Goal: Task Accomplishment & Management: Manage account settings

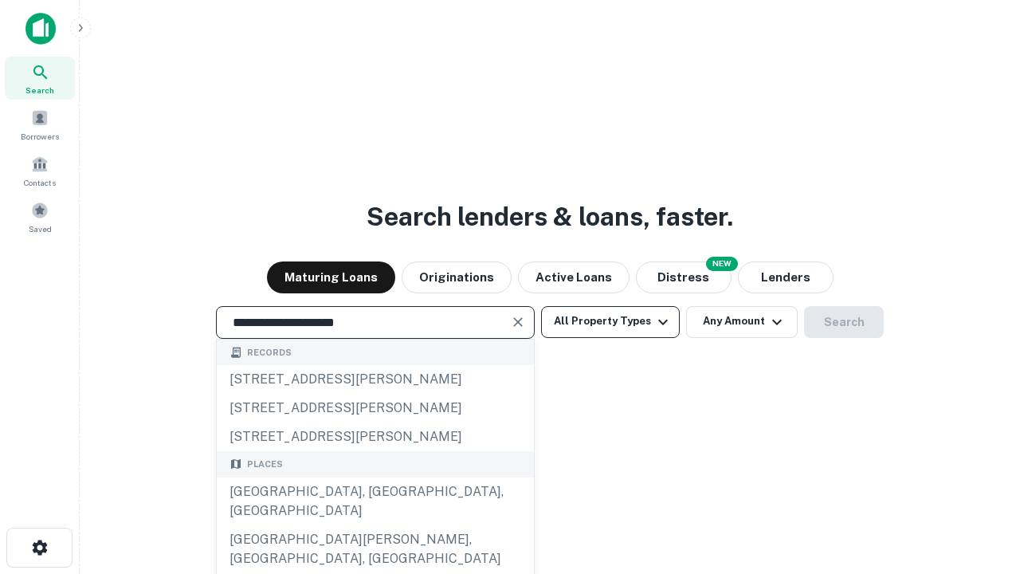
click at [375, 525] on div "[GEOGRAPHIC_DATA], [GEOGRAPHIC_DATA], [GEOGRAPHIC_DATA]" at bounding box center [375, 501] width 317 height 48
click at [610, 321] on button "All Property Types" at bounding box center [610, 322] width 139 height 32
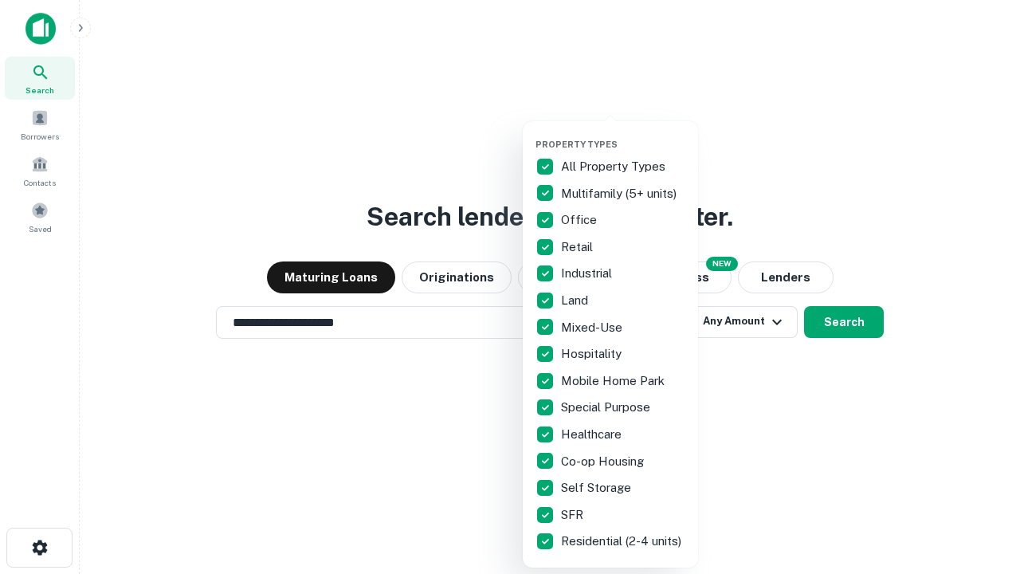
type input "**********"
click at [623, 134] on button "button" at bounding box center [623, 134] width 175 height 1
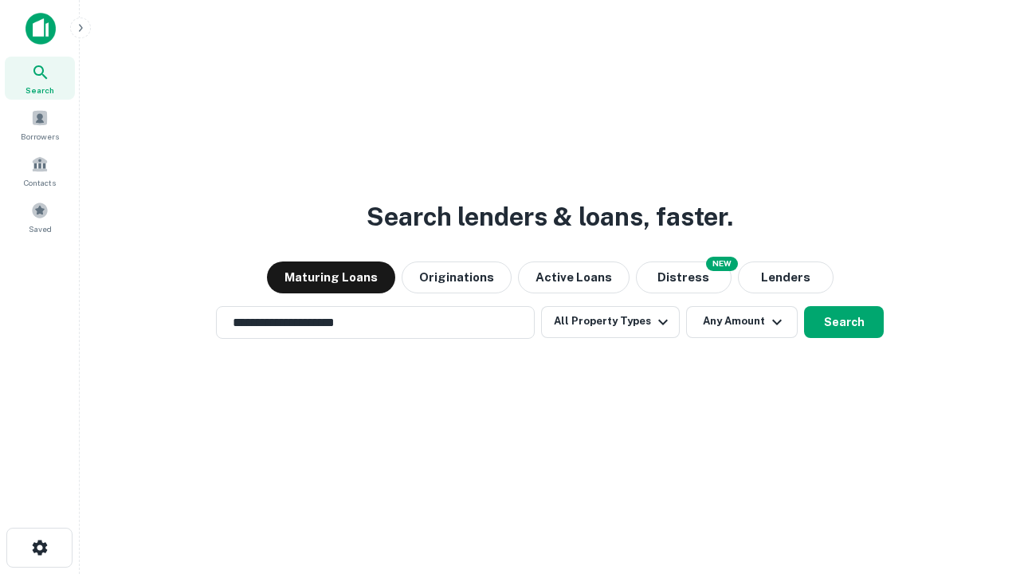
scroll to position [25, 0]
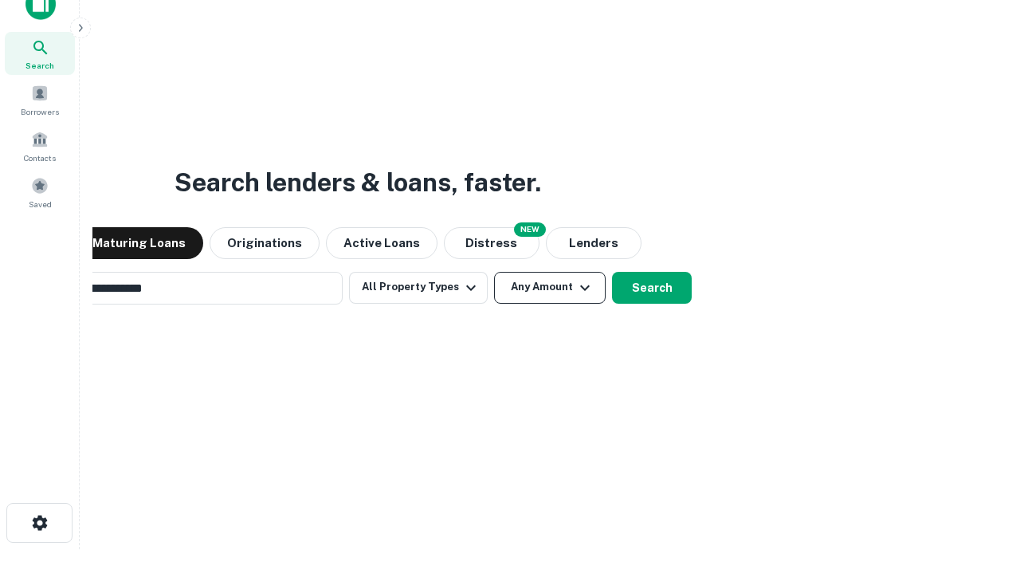
click at [494, 272] on button "Any Amount" at bounding box center [550, 288] width 112 height 32
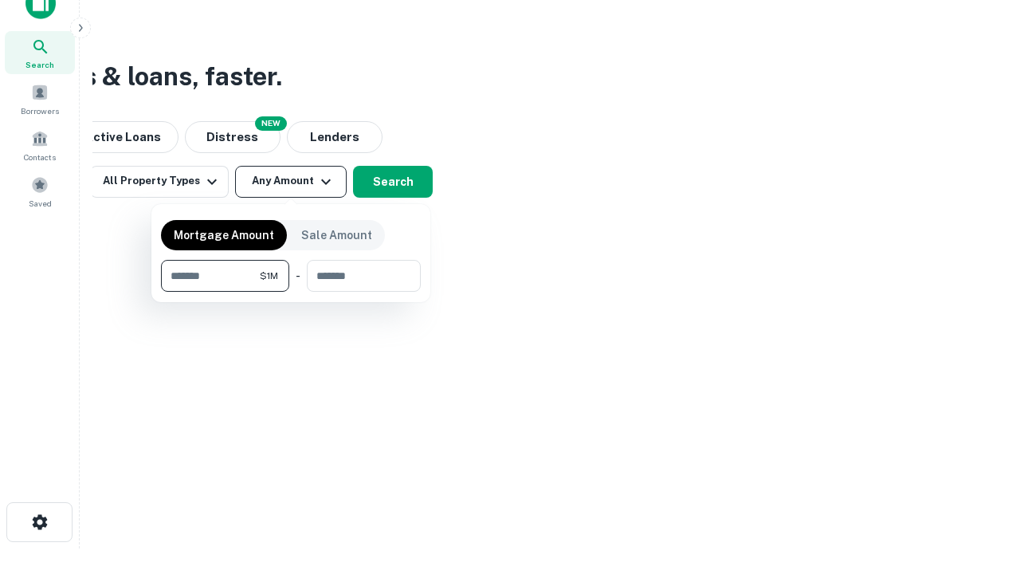
type input "*******"
click at [291, 292] on button "button" at bounding box center [291, 292] width 260 height 1
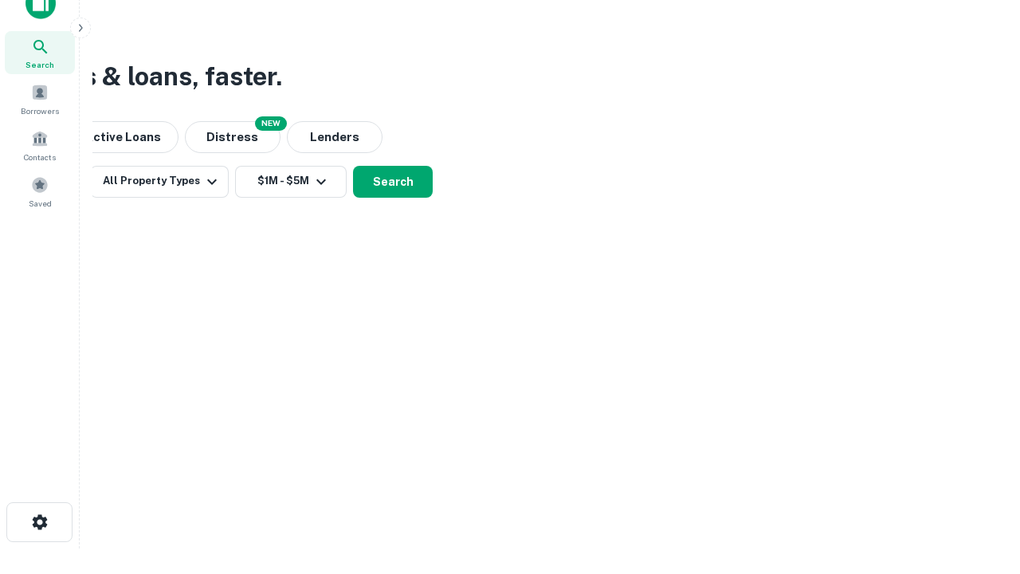
scroll to position [25, 0]
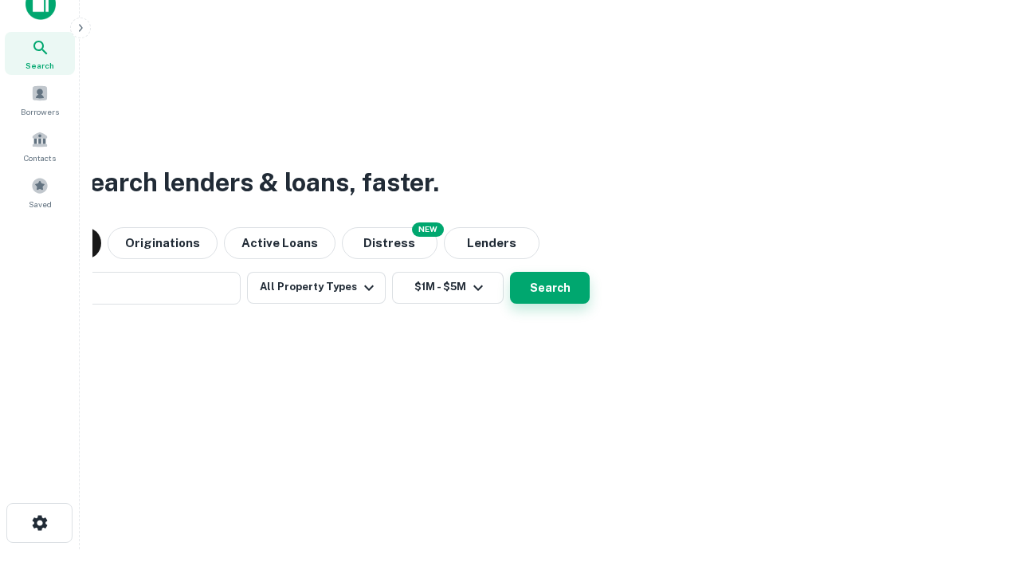
click at [510, 272] on button "Search" at bounding box center [550, 288] width 80 height 32
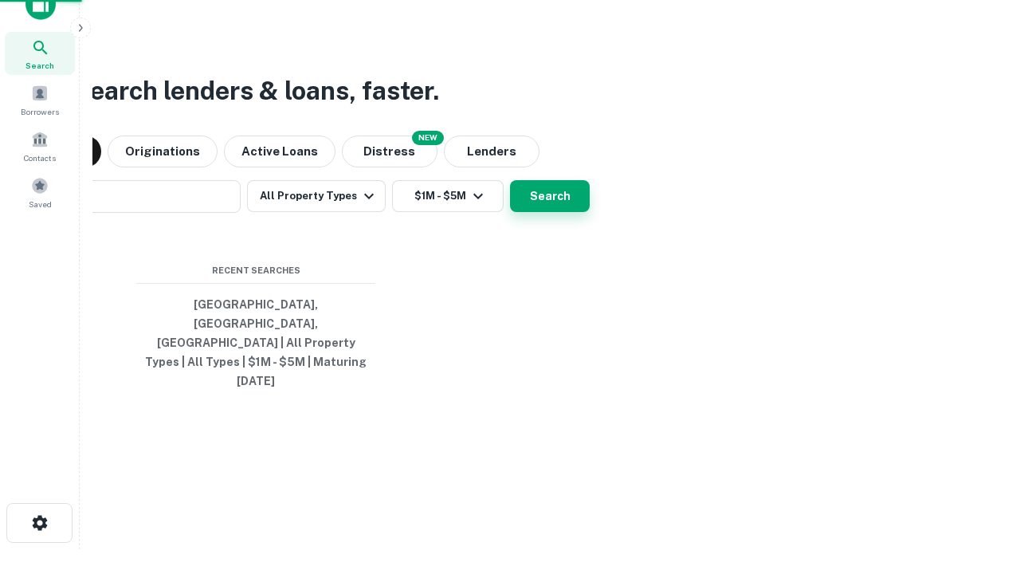
scroll to position [26, 0]
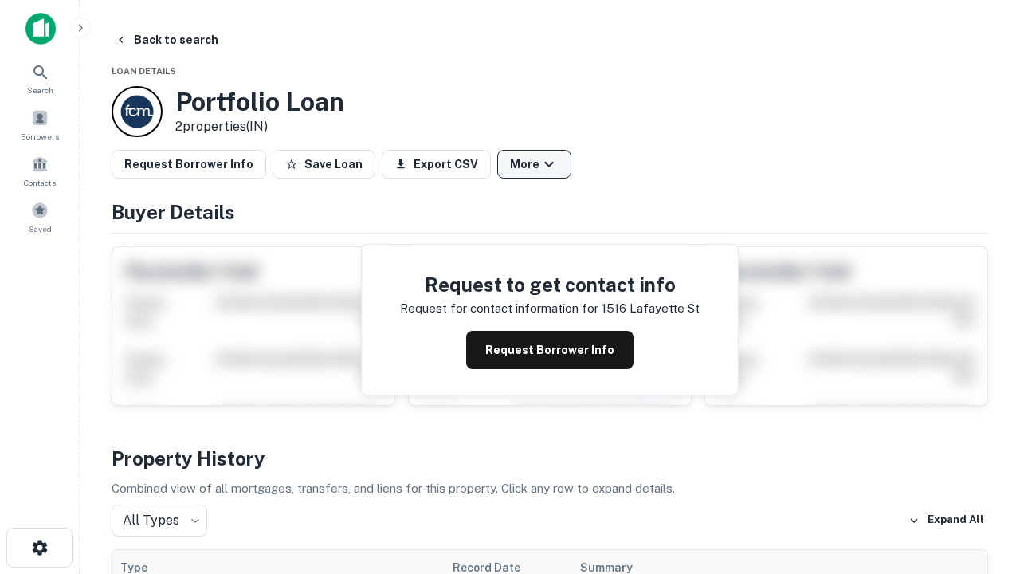
click at [534, 164] on button "More" at bounding box center [534, 164] width 74 height 29
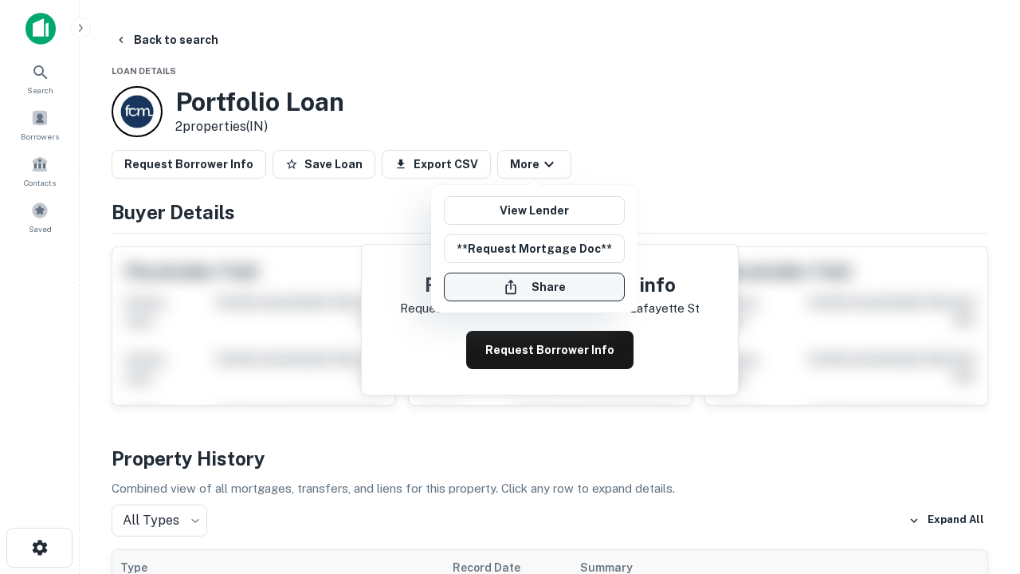
click at [534, 287] on button "Share" at bounding box center [534, 287] width 181 height 29
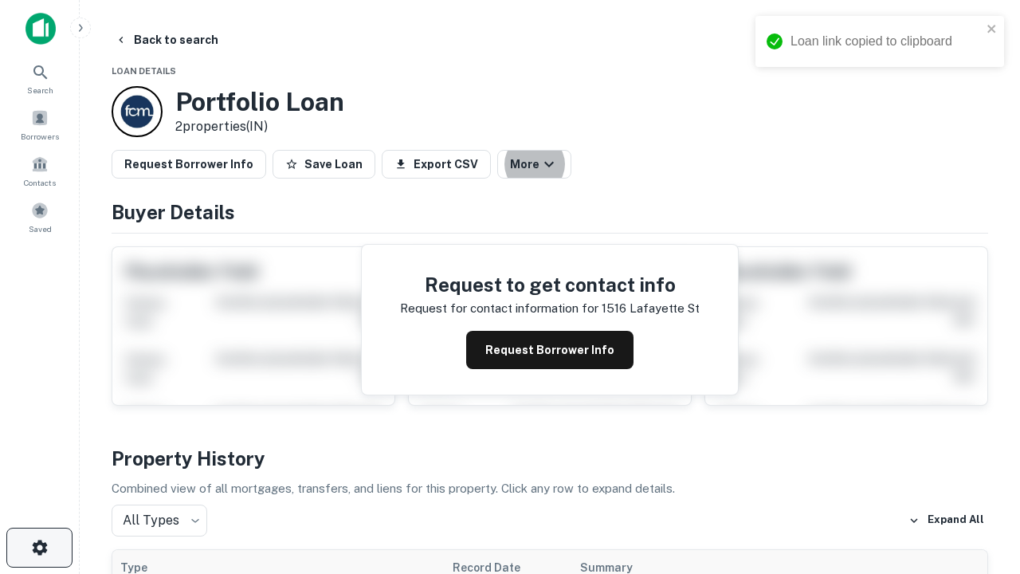
click at [39, 547] on icon "button" at bounding box center [39, 547] width 19 height 19
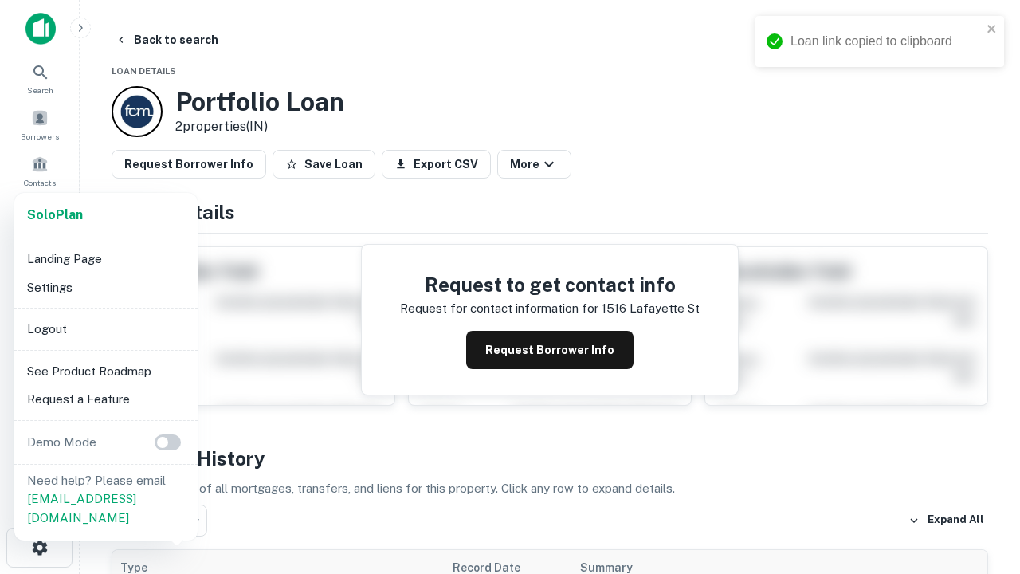
click at [105, 328] on li "Logout" at bounding box center [106, 329] width 171 height 29
